Goal: Task Accomplishment & Management: Manage account settings

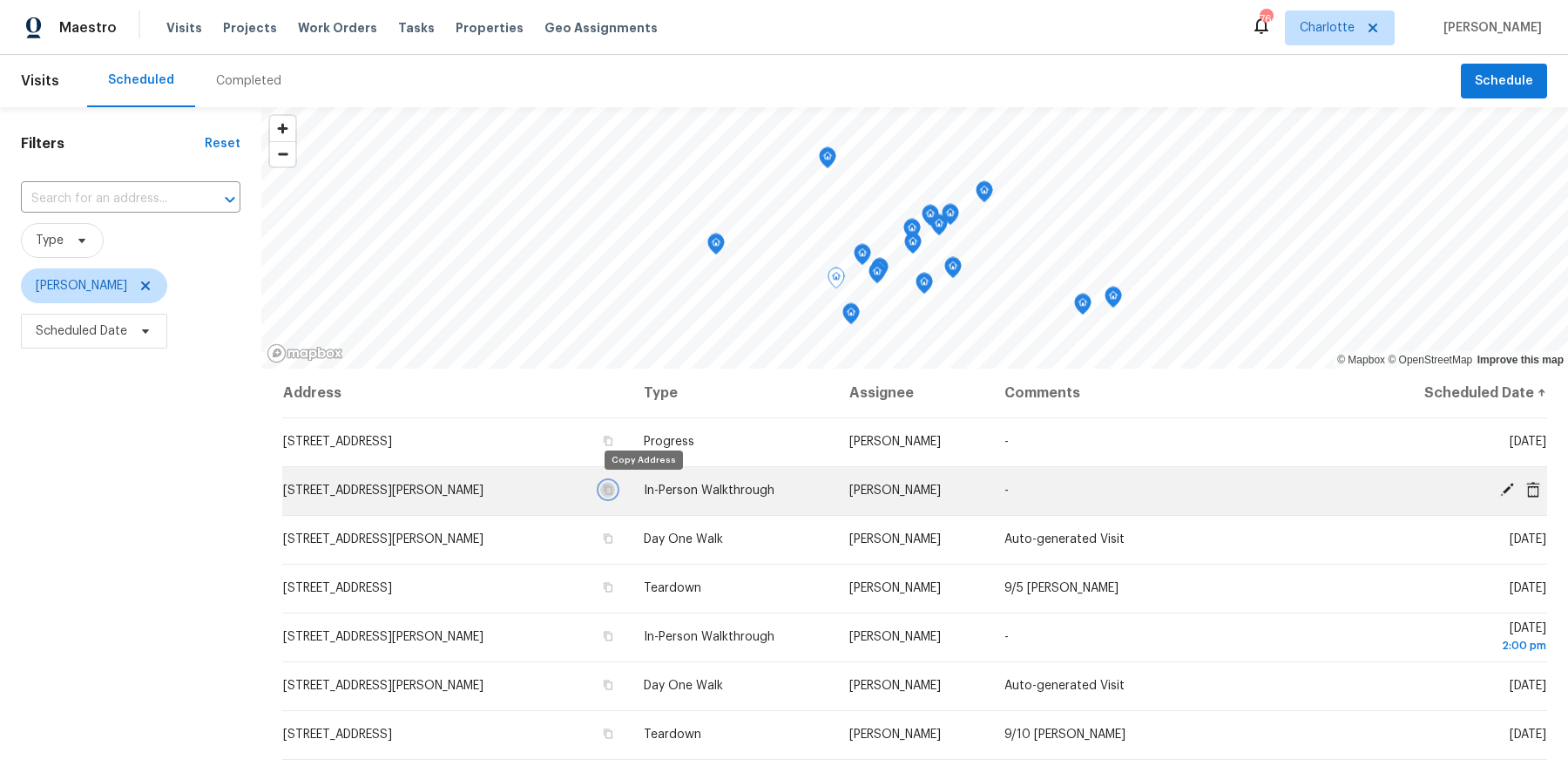
click at [612, 489] on icon "button" at bounding box center [607, 491] width 9 height 10
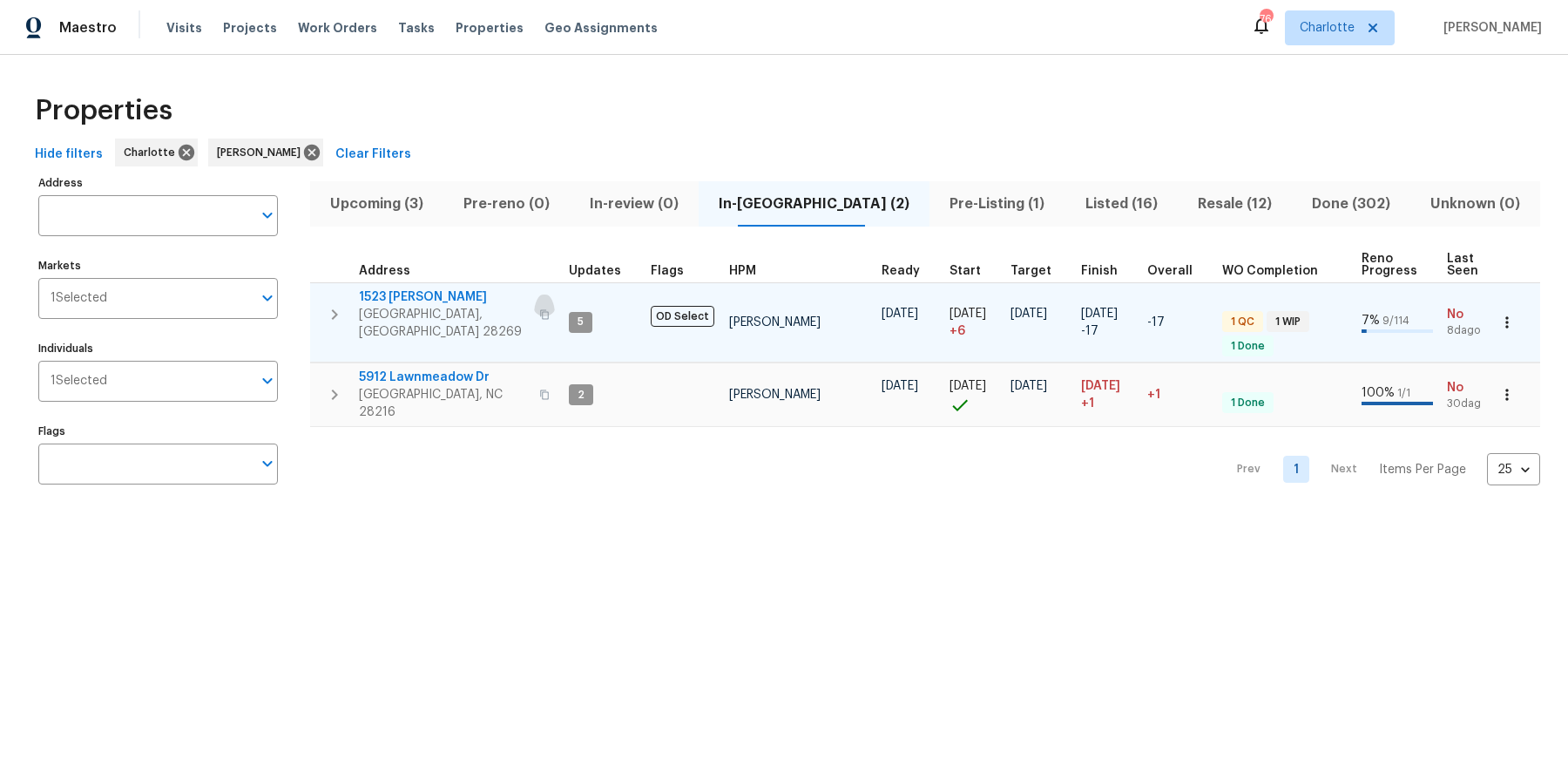
click at [539, 310] on icon "button" at bounding box center [544, 314] width 11 height 11
click at [410, 295] on span "1523 Callender Ln" at bounding box center [444, 297] width 170 height 18
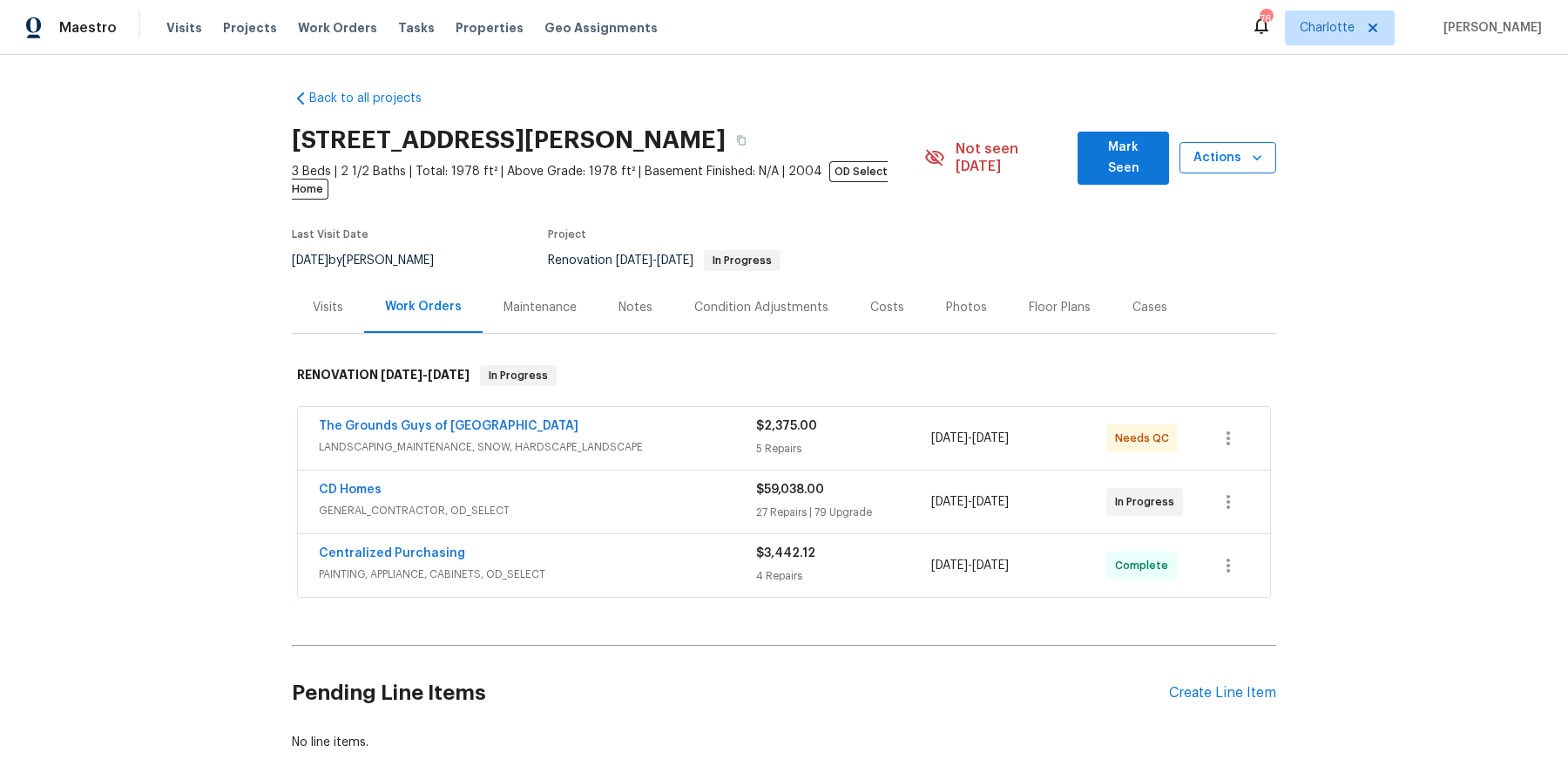
click at [1190, 158] on button "Actions" at bounding box center [1227, 158] width 96 height 32
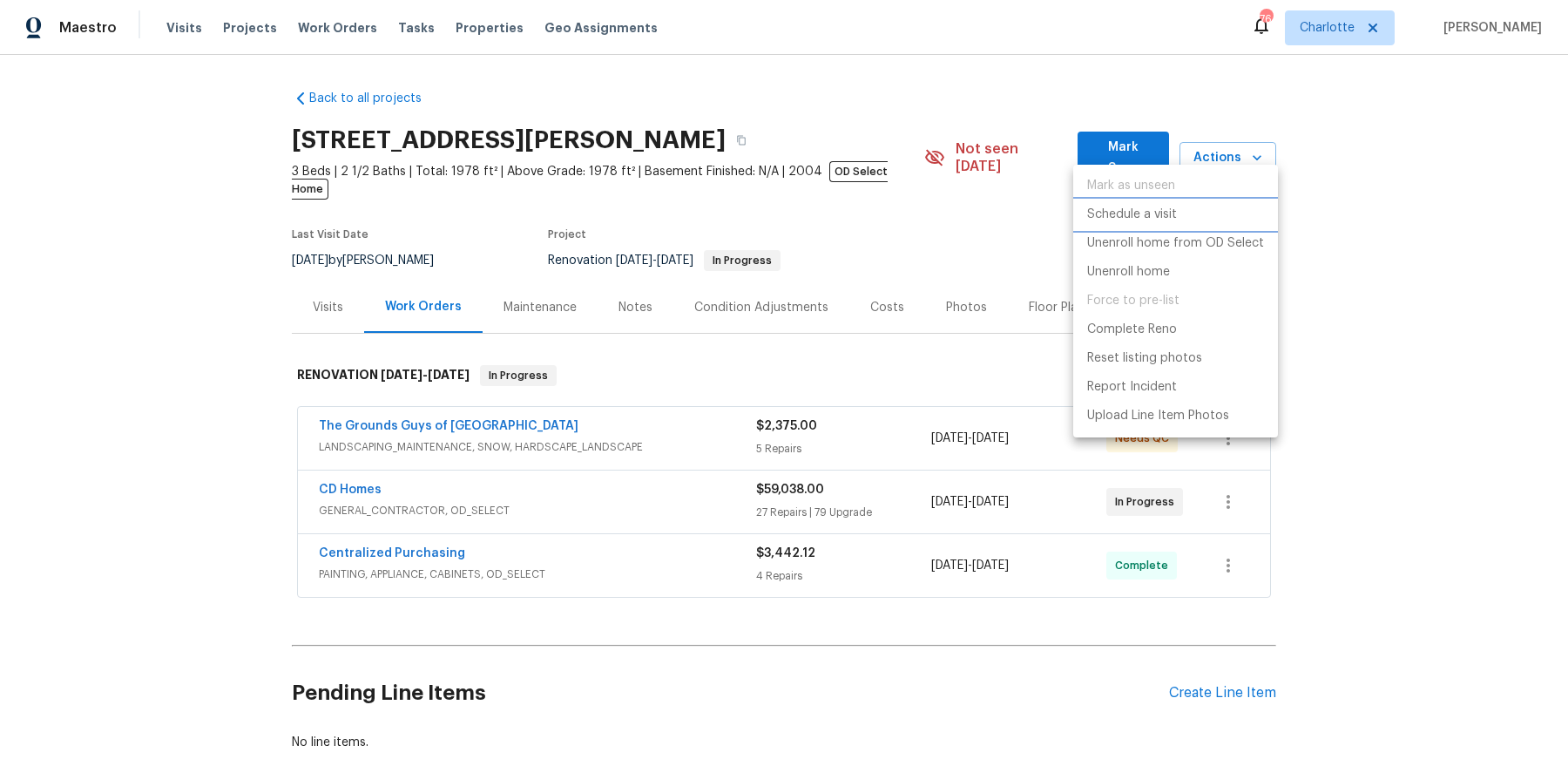
click at [1172, 220] on p "Schedule a visit" at bounding box center [1132, 214] width 90 height 18
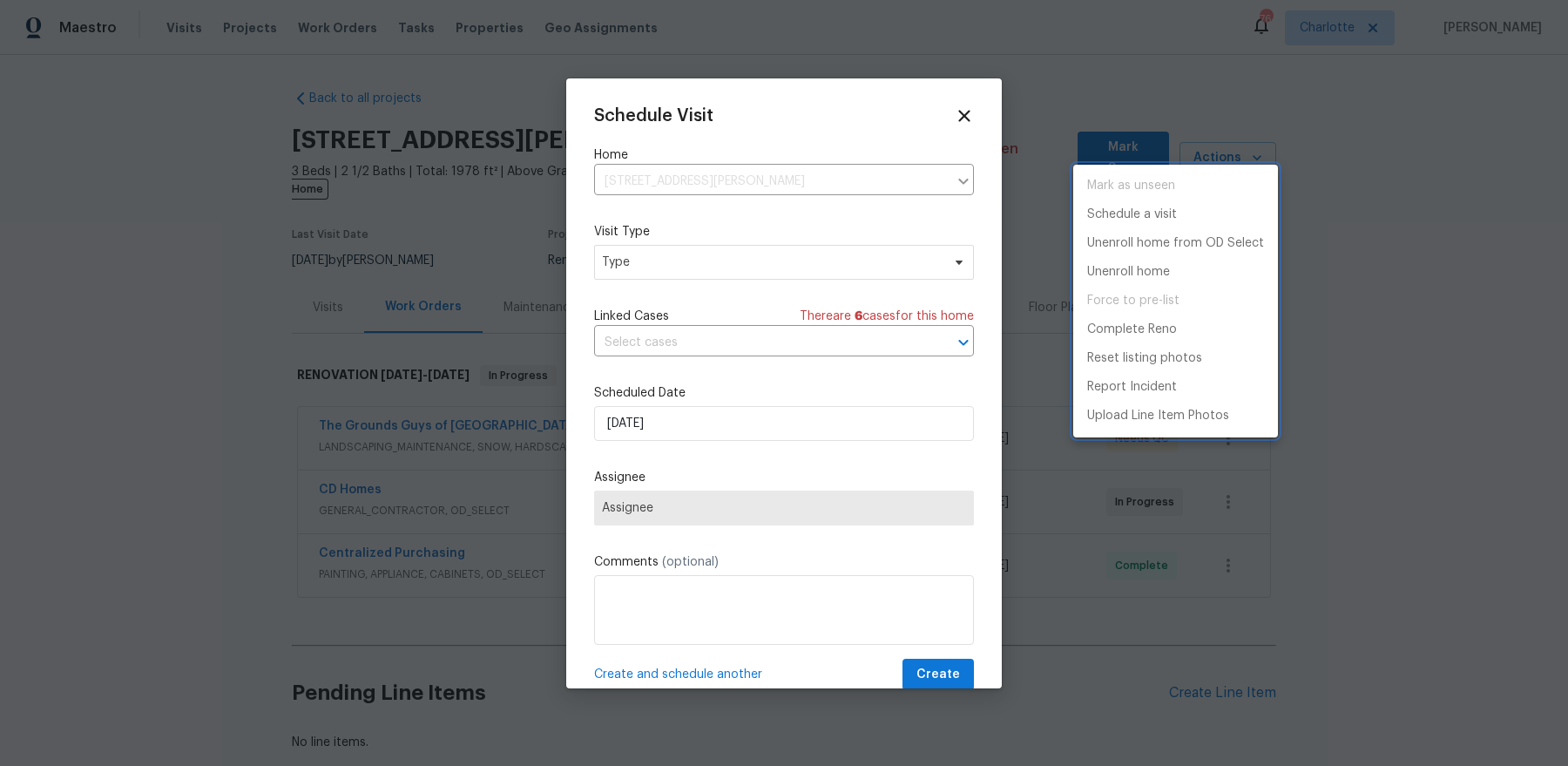
click at [679, 272] on div at bounding box center [784, 383] width 1568 height 766
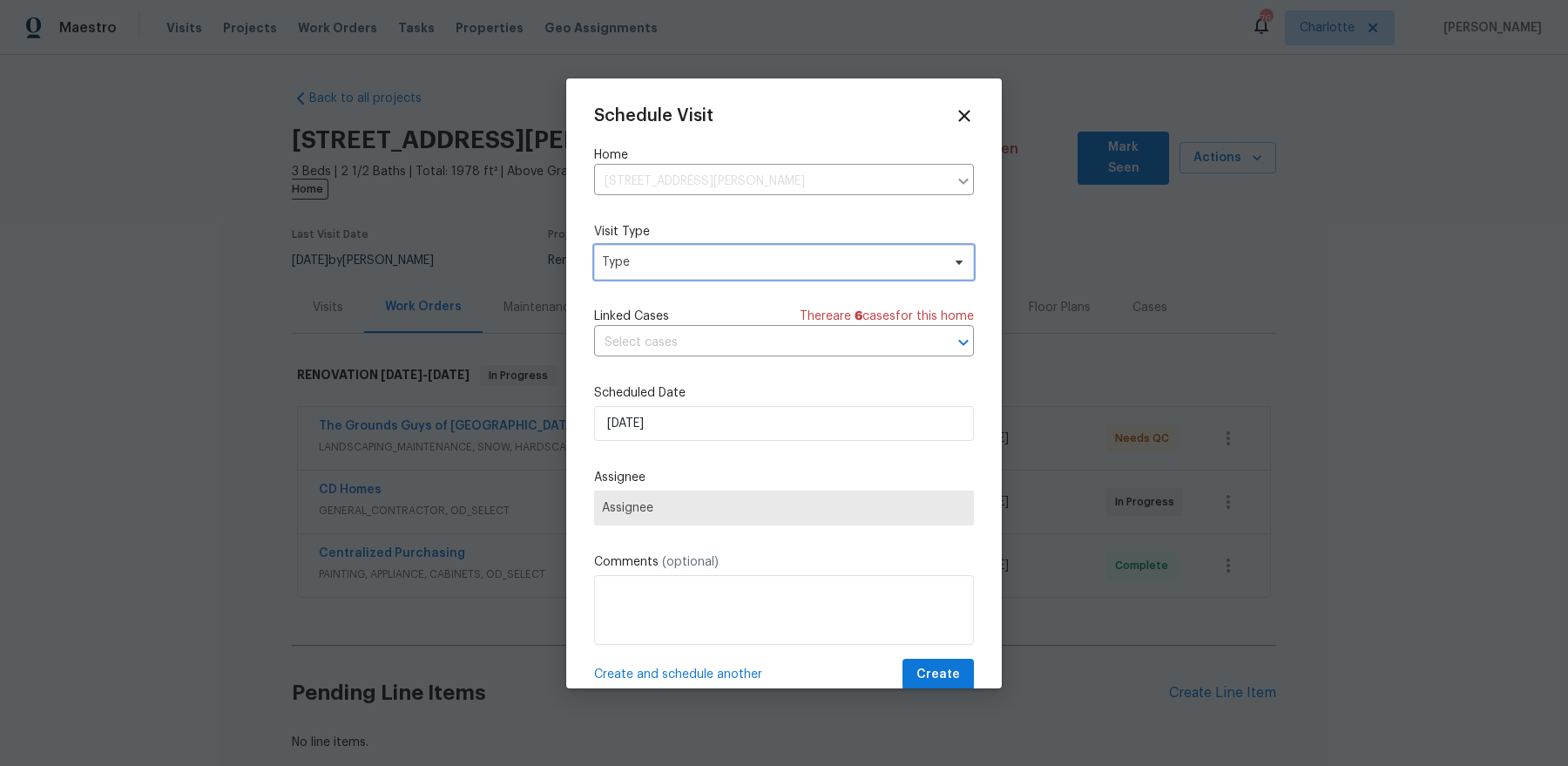
click at [695, 250] on span "Type" at bounding box center [784, 263] width 380 height 35
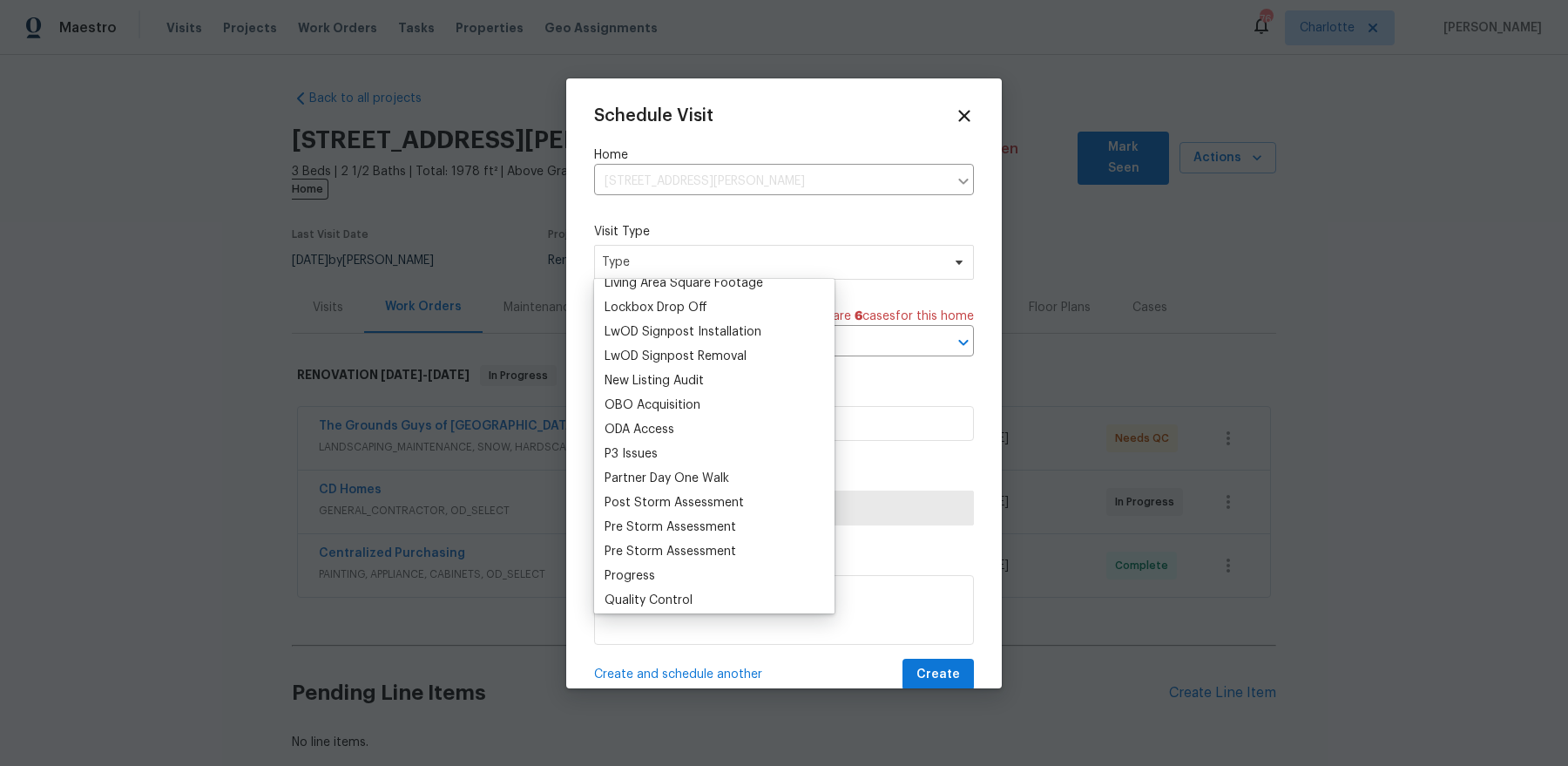
scroll to position [917, 0]
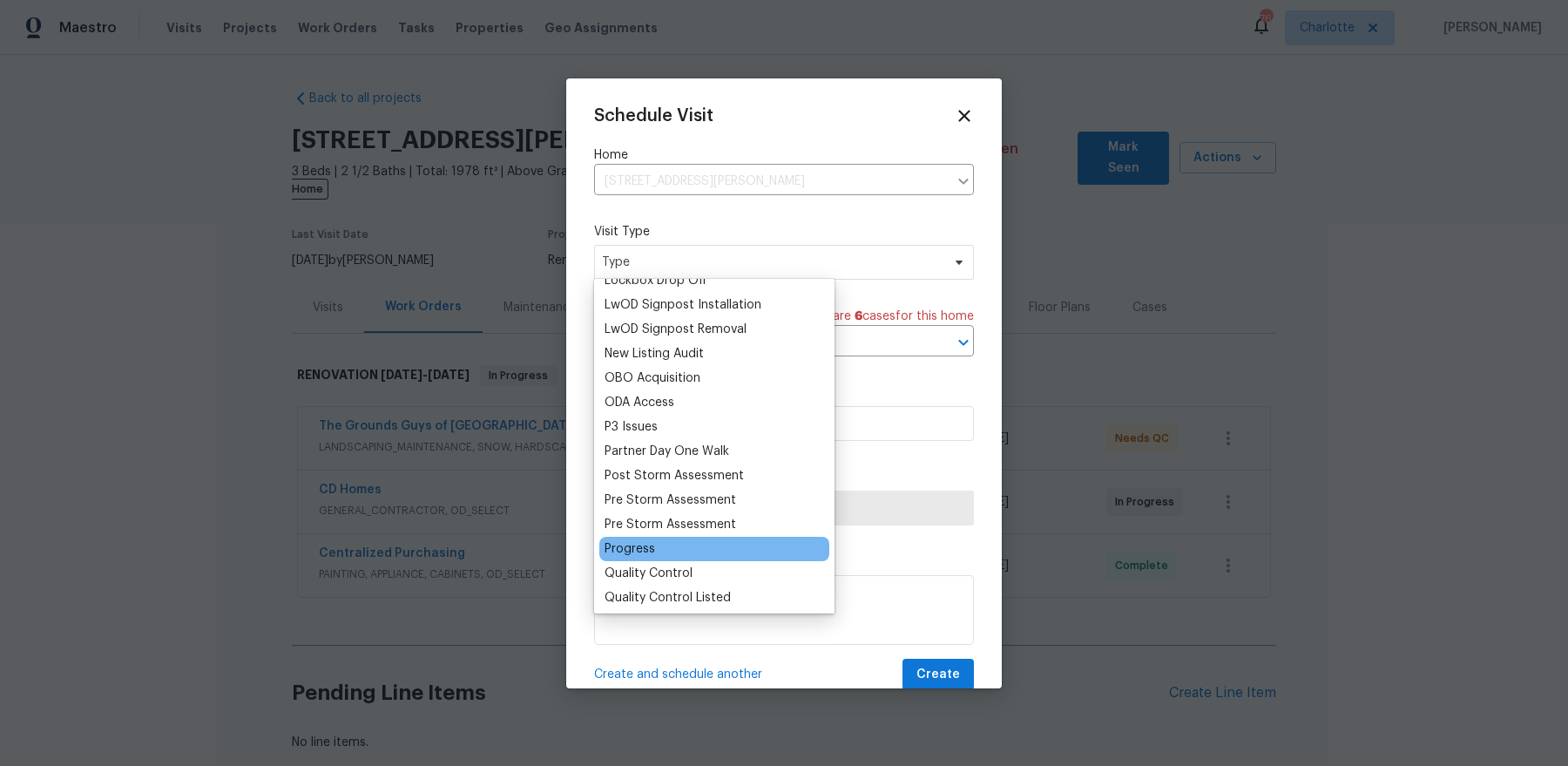
click at [673, 547] on div "Progress" at bounding box center [714, 548] width 230 height 24
click at [630, 536] on div "Progress" at bounding box center [714, 548] width 230 height 24
click at [626, 541] on div "Progress" at bounding box center [630, 549] width 51 height 18
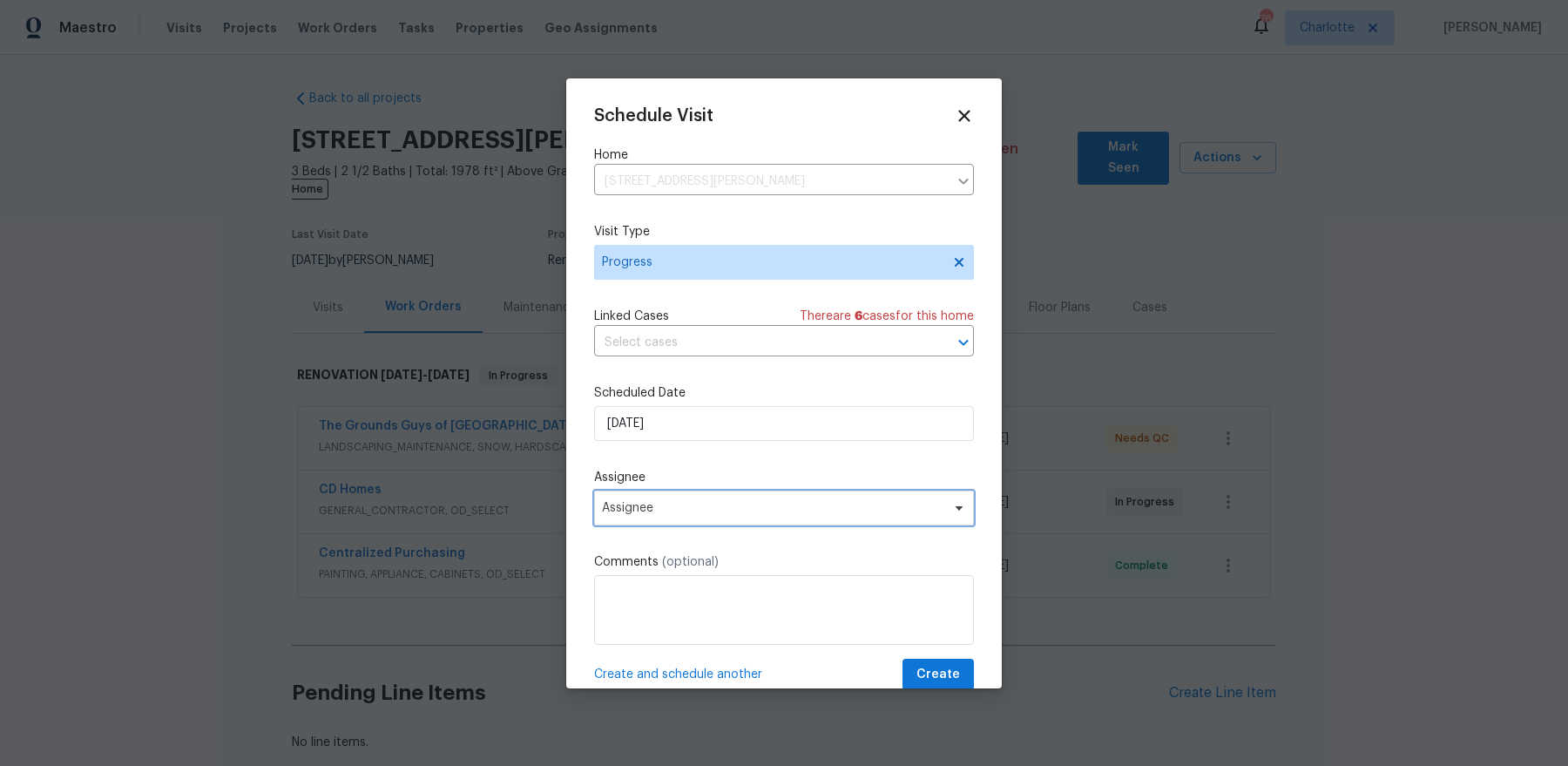
click at [674, 517] on span "Assignee" at bounding box center [784, 508] width 380 height 35
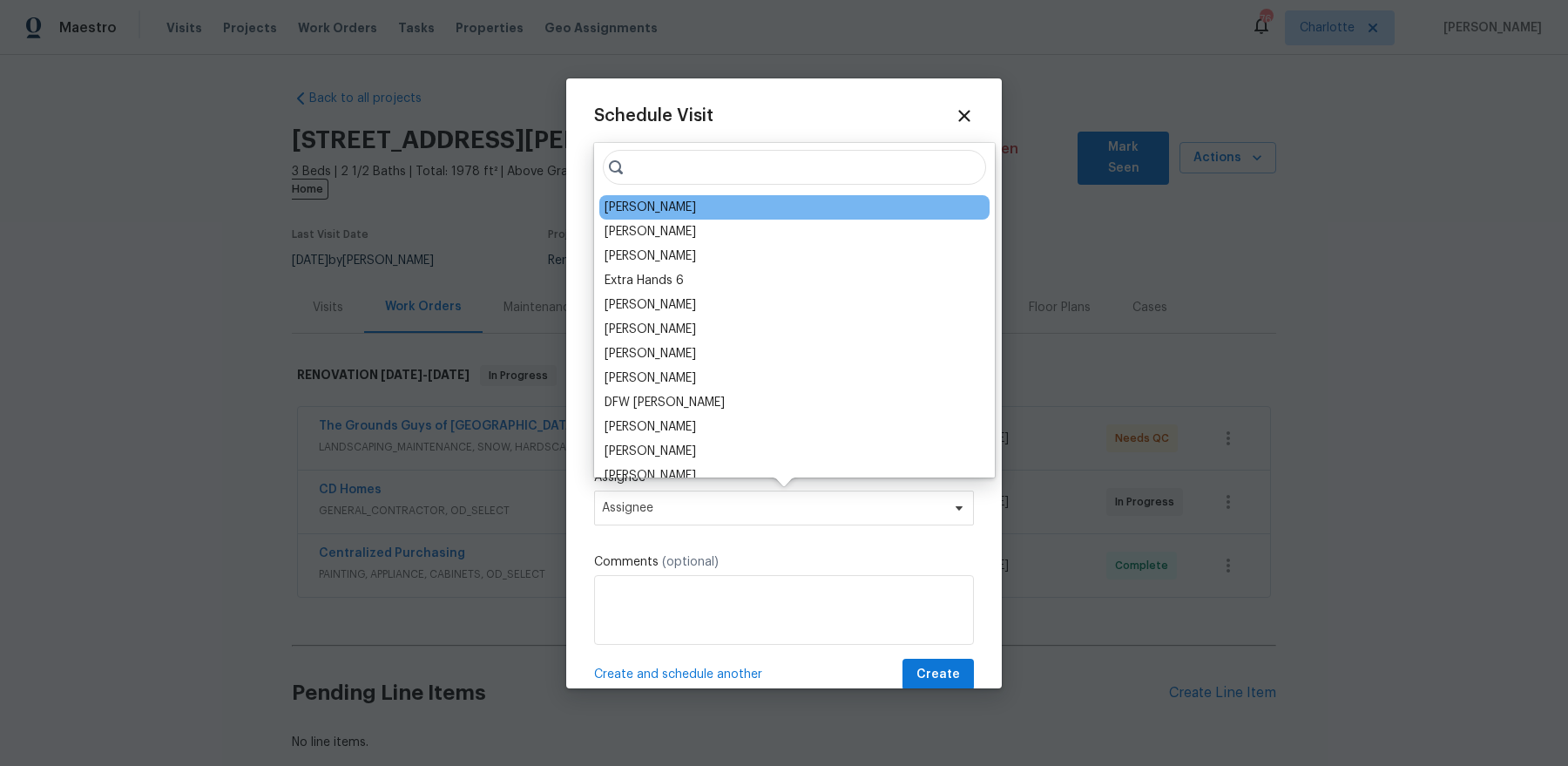
click at [633, 195] on div "[PERSON_NAME]" at bounding box center [794, 206] width 390 height 24
click at [625, 207] on div "[PERSON_NAME]" at bounding box center [650, 207] width 91 height 18
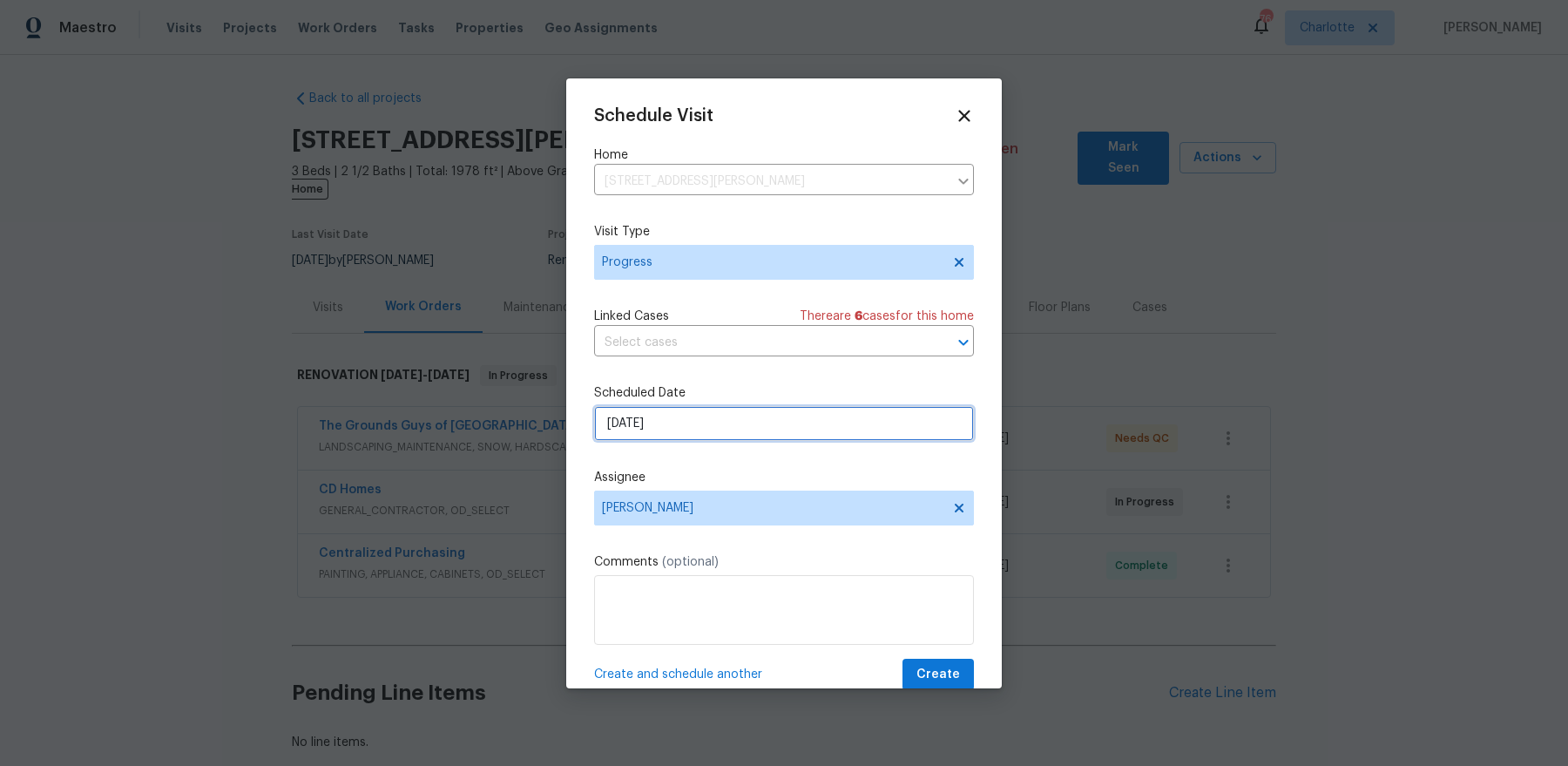
click at [755, 427] on input "[DATE]" at bounding box center [784, 423] width 380 height 35
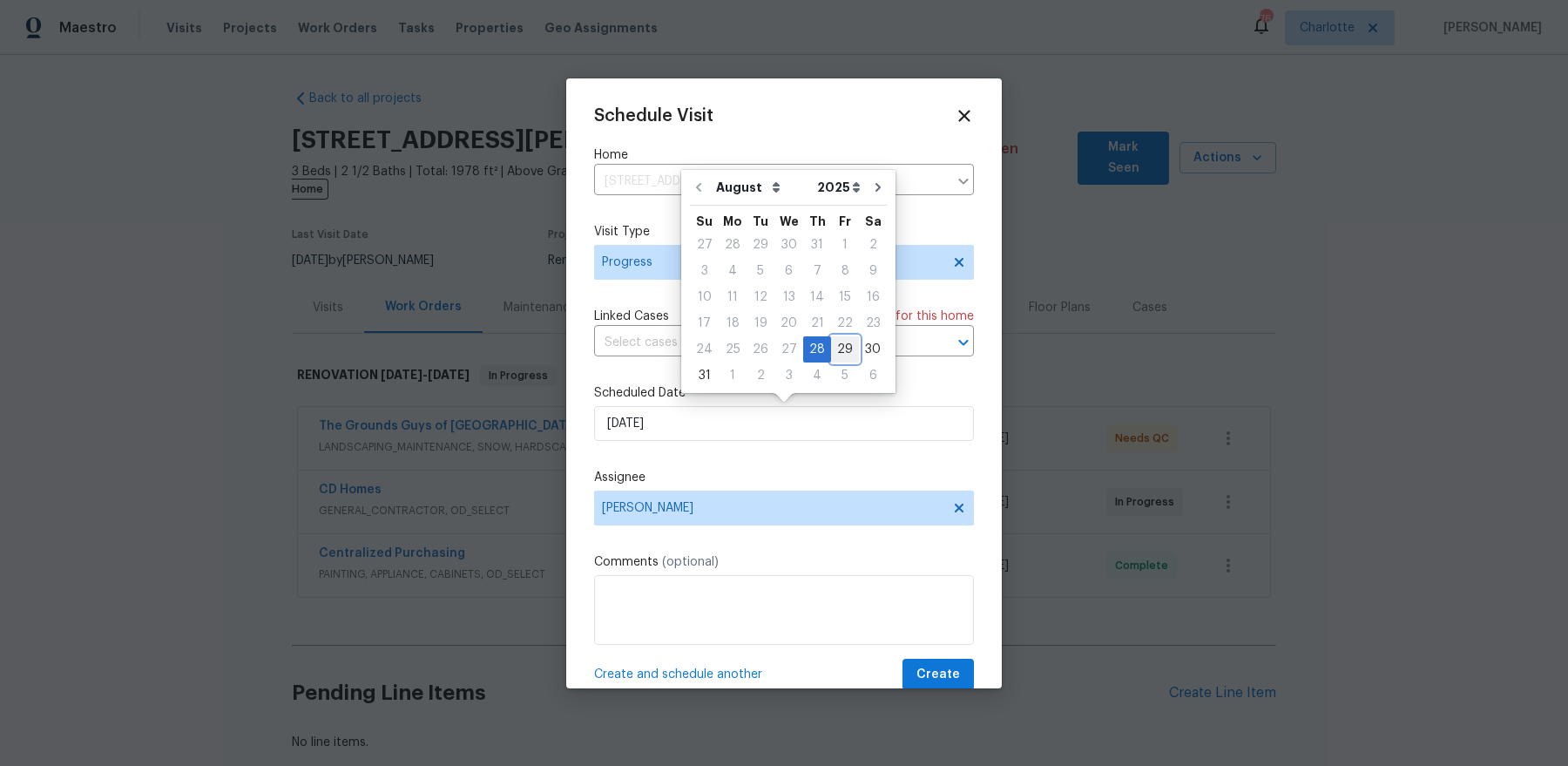
click at [831, 359] on div "29" at bounding box center [845, 348] width 28 height 24
type input "[DATE]"
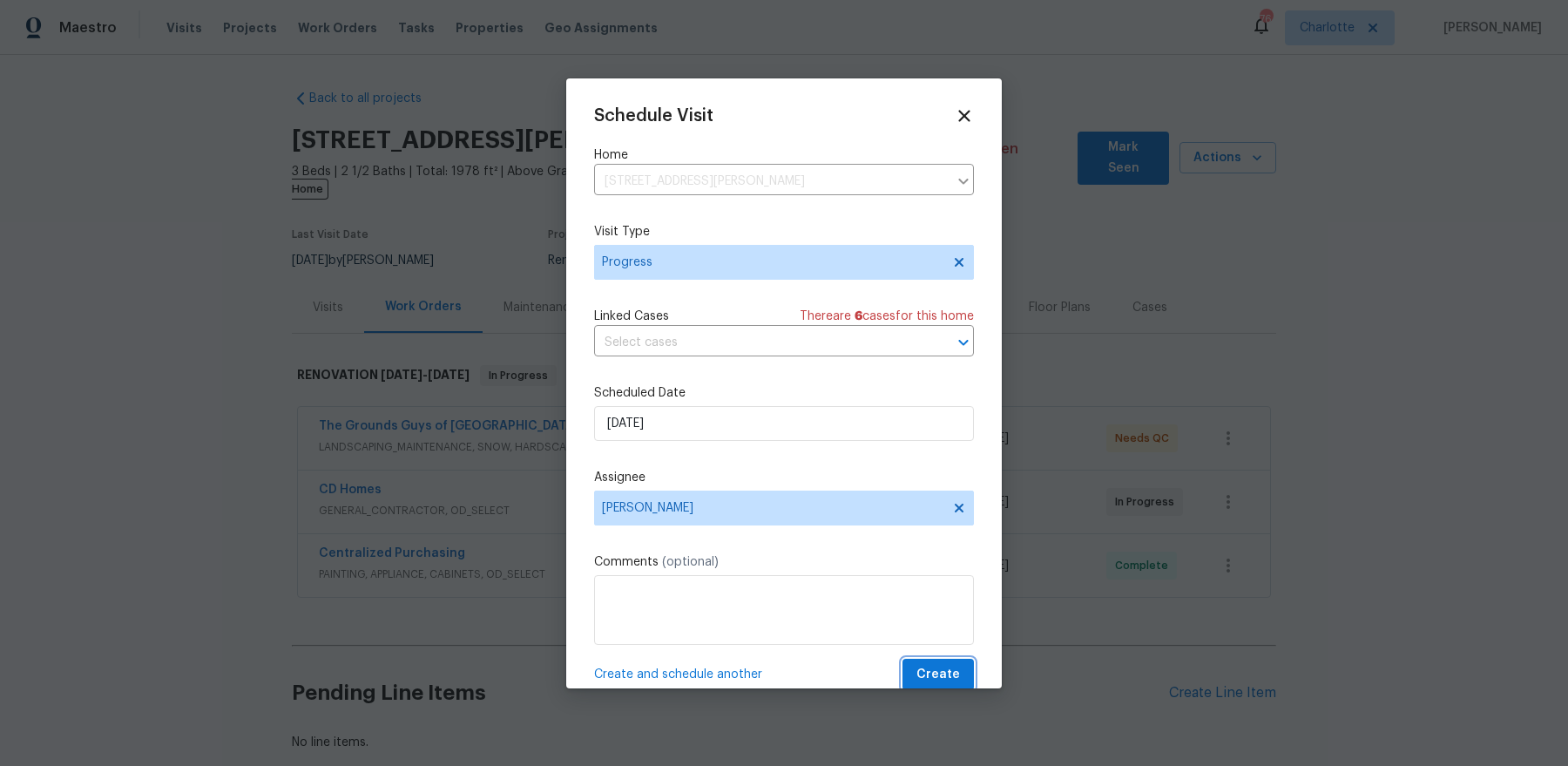
click at [937, 676] on span "Create" at bounding box center [938, 675] width 44 height 21
